Goal: Transaction & Acquisition: Purchase product/service

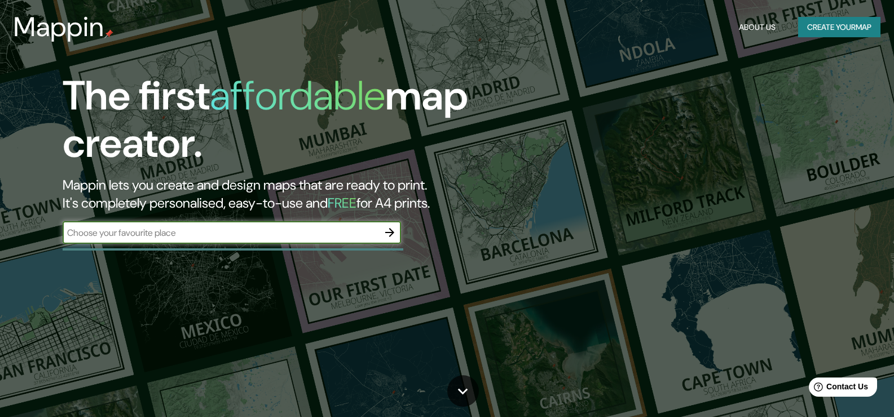
click at [244, 239] on input "text" at bounding box center [221, 232] width 316 height 13
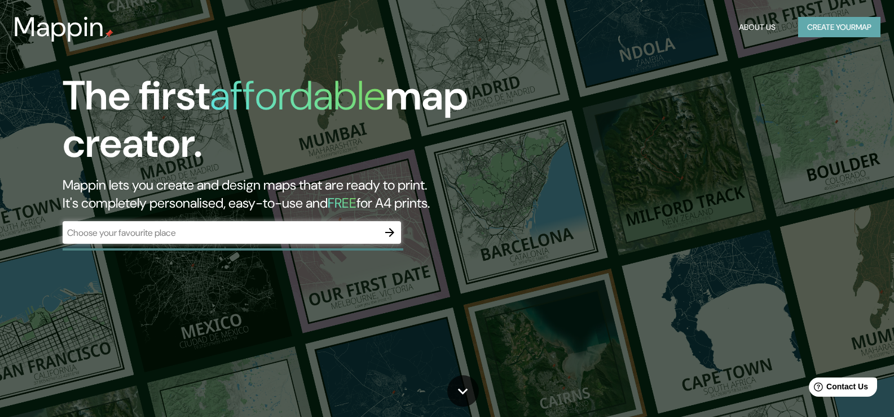
click at [812, 29] on button "Create your map" at bounding box center [839, 27] width 82 height 21
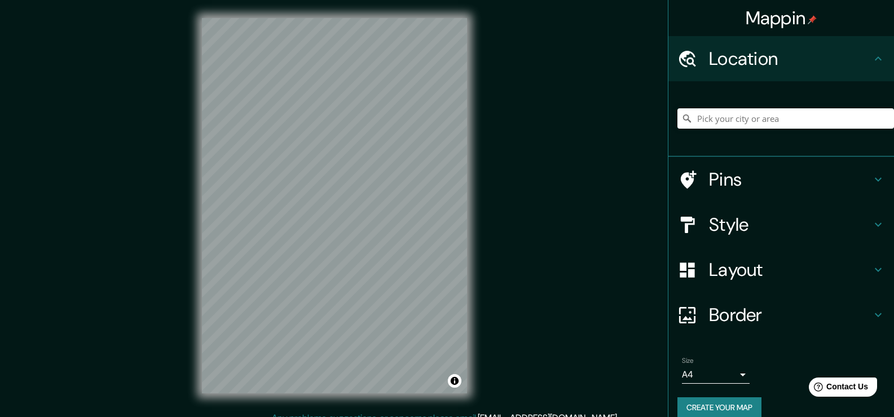
click at [739, 231] on h4 "Style" at bounding box center [790, 224] width 162 height 23
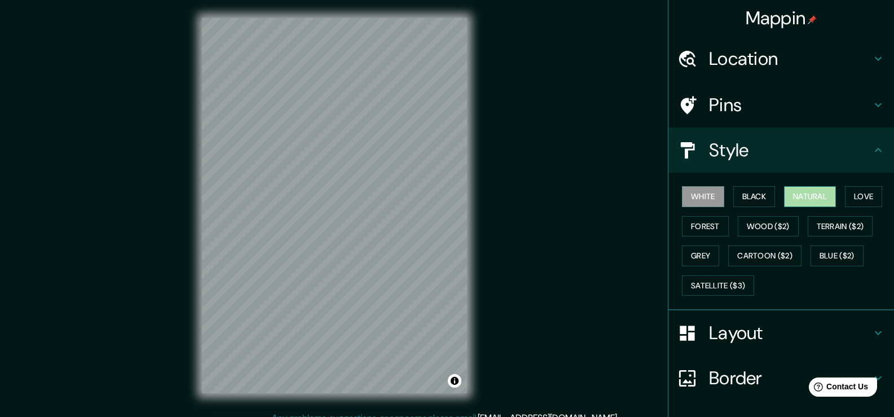
click at [818, 200] on button "Natural" at bounding box center [810, 196] width 52 height 21
click at [726, 71] on div "Location" at bounding box center [781, 58] width 226 height 45
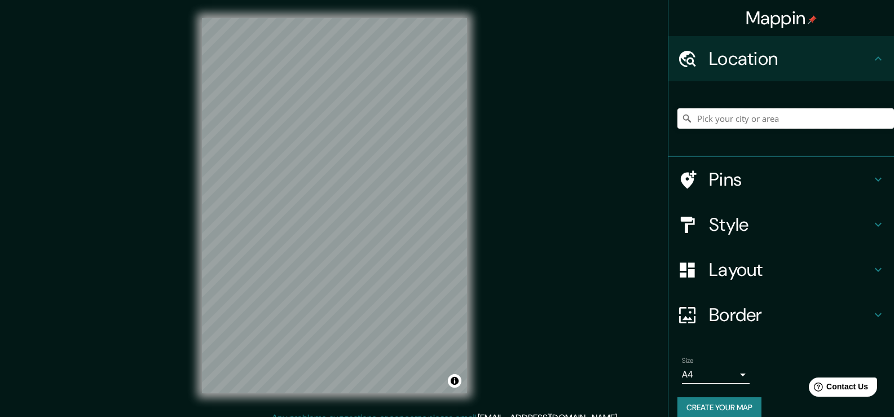
click at [731, 109] on input "Pick your city or area" at bounding box center [785, 118] width 217 height 20
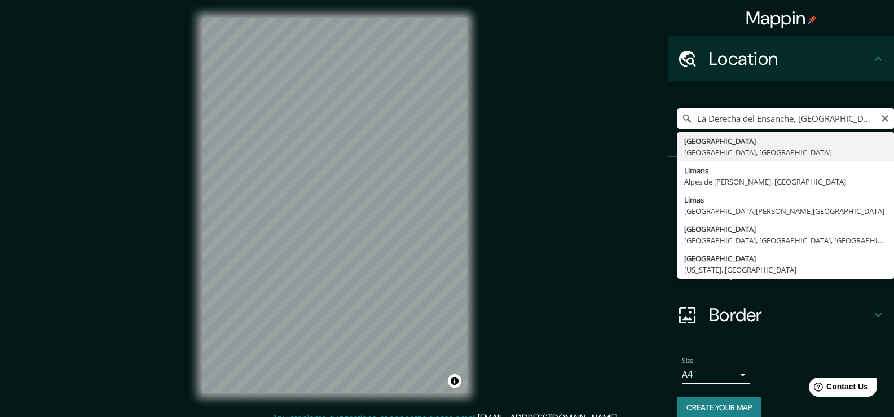
click at [762, 112] on input "La Derecha del Ensanche, [GEOGRAPHIC_DATA], provincia de [GEOGRAPHIC_DATA], [GE…" at bounding box center [785, 118] width 217 height 20
type input "[GEOGRAPHIC_DATA], [GEOGRAPHIC_DATA], [GEOGRAPHIC_DATA]"
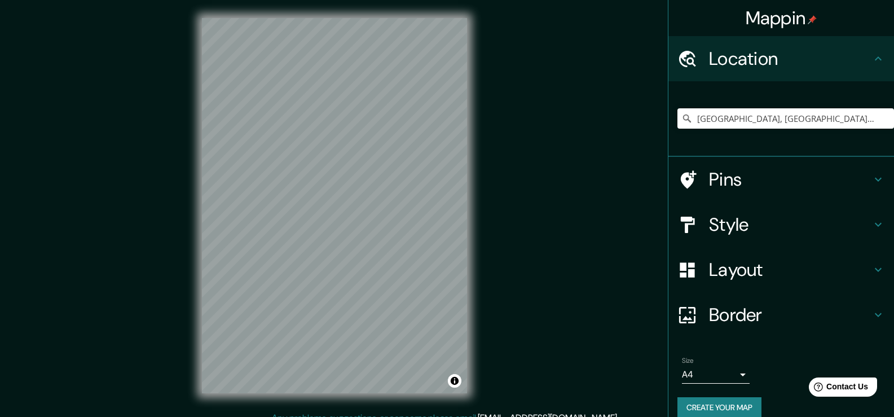
click at [754, 217] on h4 "Style" at bounding box center [790, 224] width 162 height 23
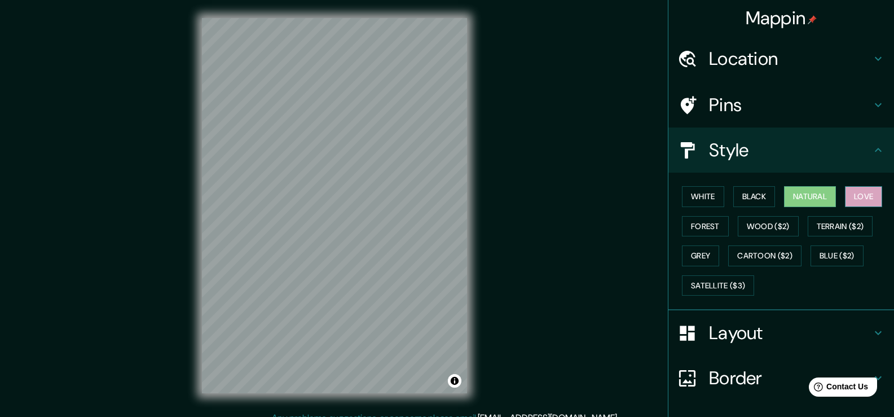
click at [861, 198] on button "Love" at bounding box center [863, 196] width 37 height 21
click at [706, 231] on button "Forest" at bounding box center [705, 226] width 47 height 21
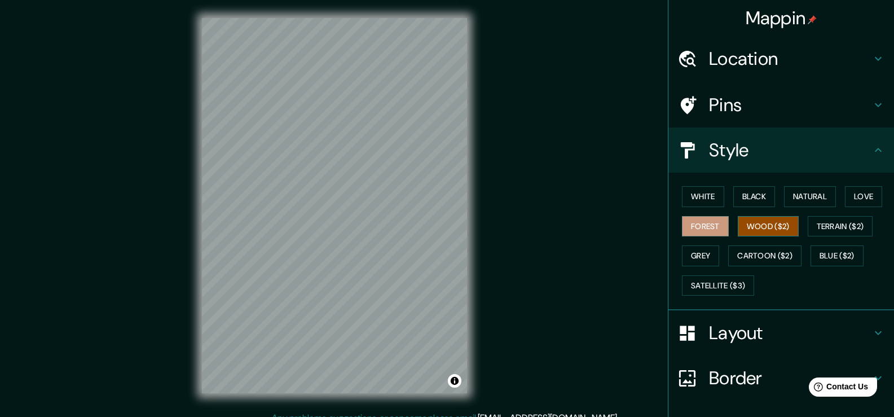
click at [752, 222] on button "Wood ($2)" at bounding box center [768, 226] width 61 height 21
click at [847, 221] on button "Terrain ($2)" at bounding box center [840, 226] width 65 height 21
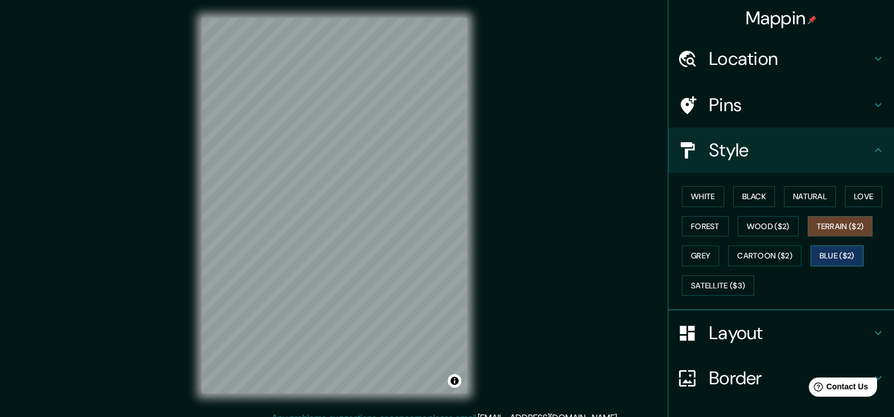
click at [832, 253] on button "Blue ($2)" at bounding box center [837, 255] width 53 height 21
drag, startPoint x: 851, startPoint y: 226, endPoint x: 824, endPoint y: 234, distance: 28.1
click at [851, 226] on button "Terrain ($2)" at bounding box center [840, 226] width 65 height 21
click at [708, 288] on button "Satellite ($3)" at bounding box center [718, 285] width 72 height 21
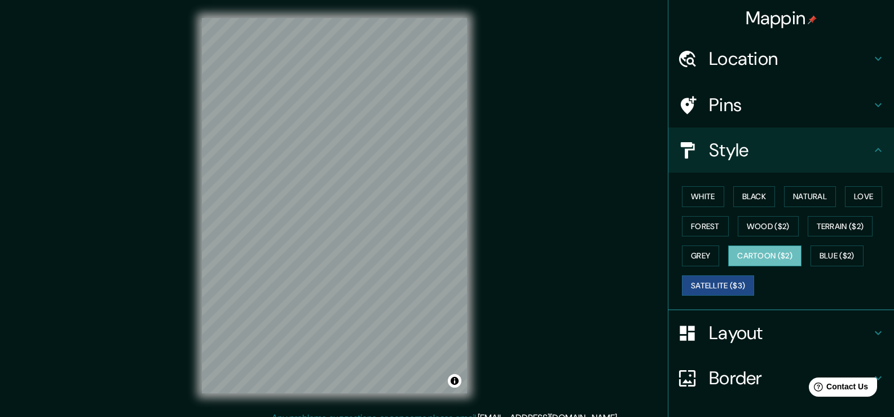
click at [746, 256] on button "Cartoon ($2)" at bounding box center [764, 255] width 73 height 21
click at [813, 259] on button "Blue ($2)" at bounding box center [837, 255] width 53 height 21
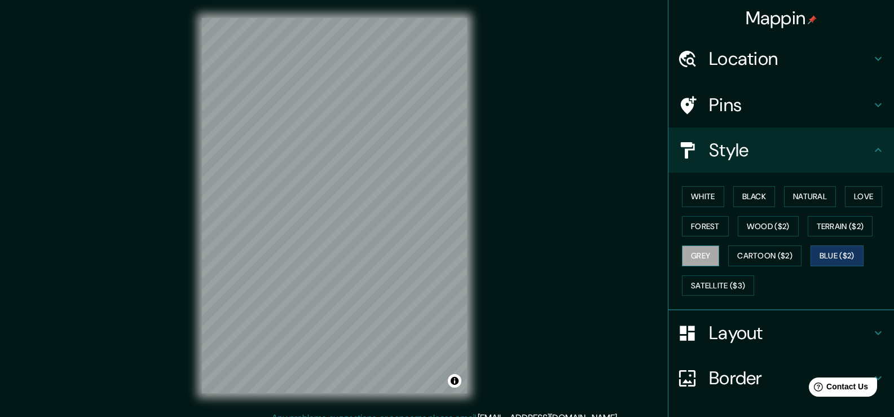
click at [684, 261] on button "Grey" at bounding box center [700, 255] width 37 height 21
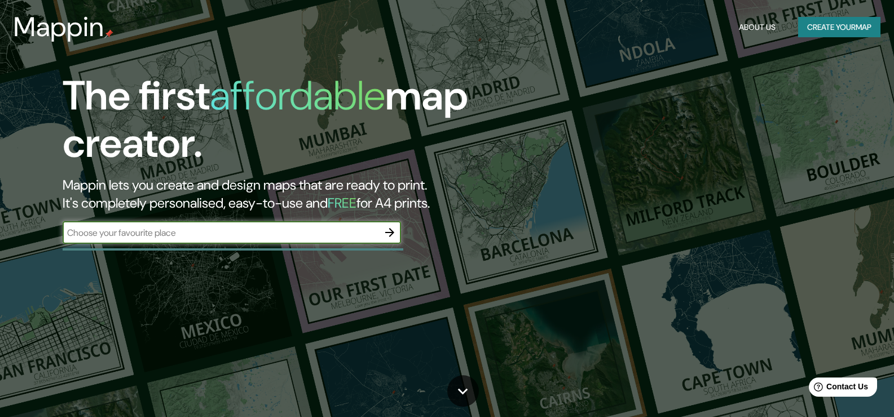
click at [834, 24] on button "Create your map" at bounding box center [839, 27] width 82 height 21
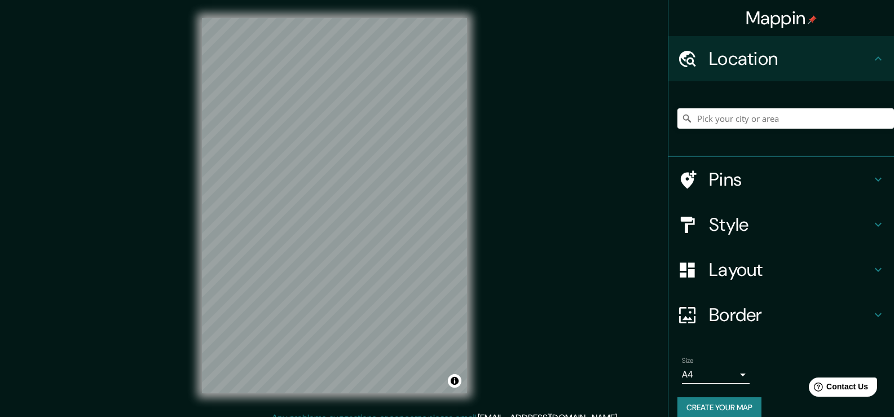
click at [709, 223] on h4 "Style" at bounding box center [790, 224] width 162 height 23
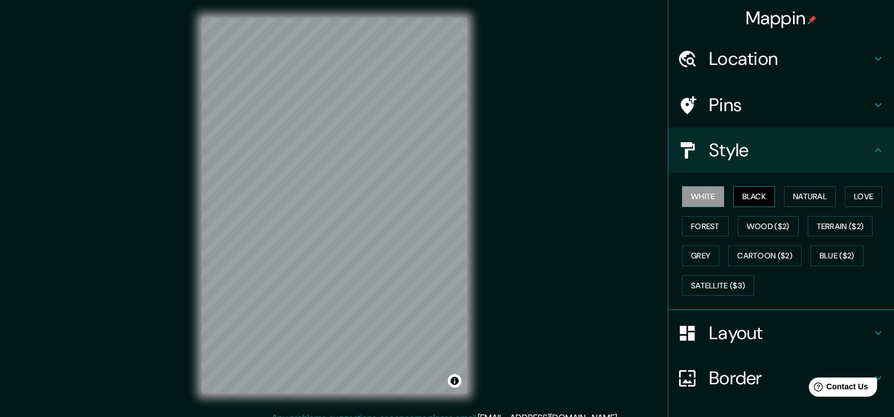
click at [759, 188] on button "Black" at bounding box center [754, 196] width 42 height 21
click at [793, 191] on button "Natural" at bounding box center [810, 196] width 52 height 21
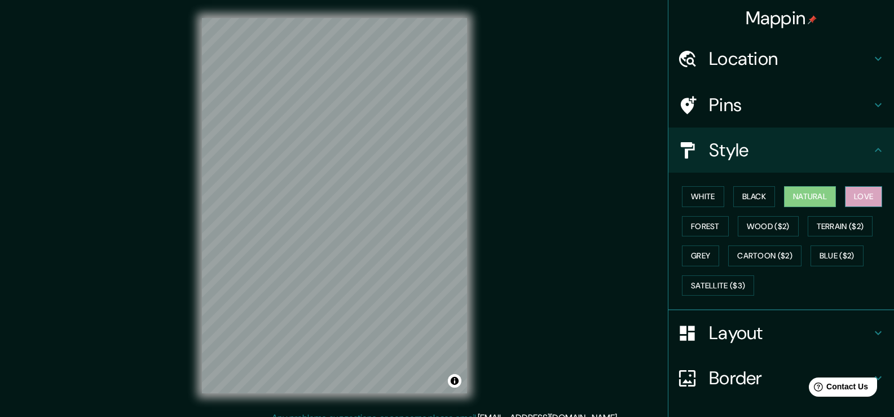
click at [846, 196] on button "Love" at bounding box center [863, 196] width 37 height 21
click at [808, 196] on button "Natural" at bounding box center [810, 196] width 52 height 21
click at [823, 222] on button "Terrain ($2)" at bounding box center [840, 226] width 65 height 21
